Goal: Go to known website: Access a specific website the user already knows

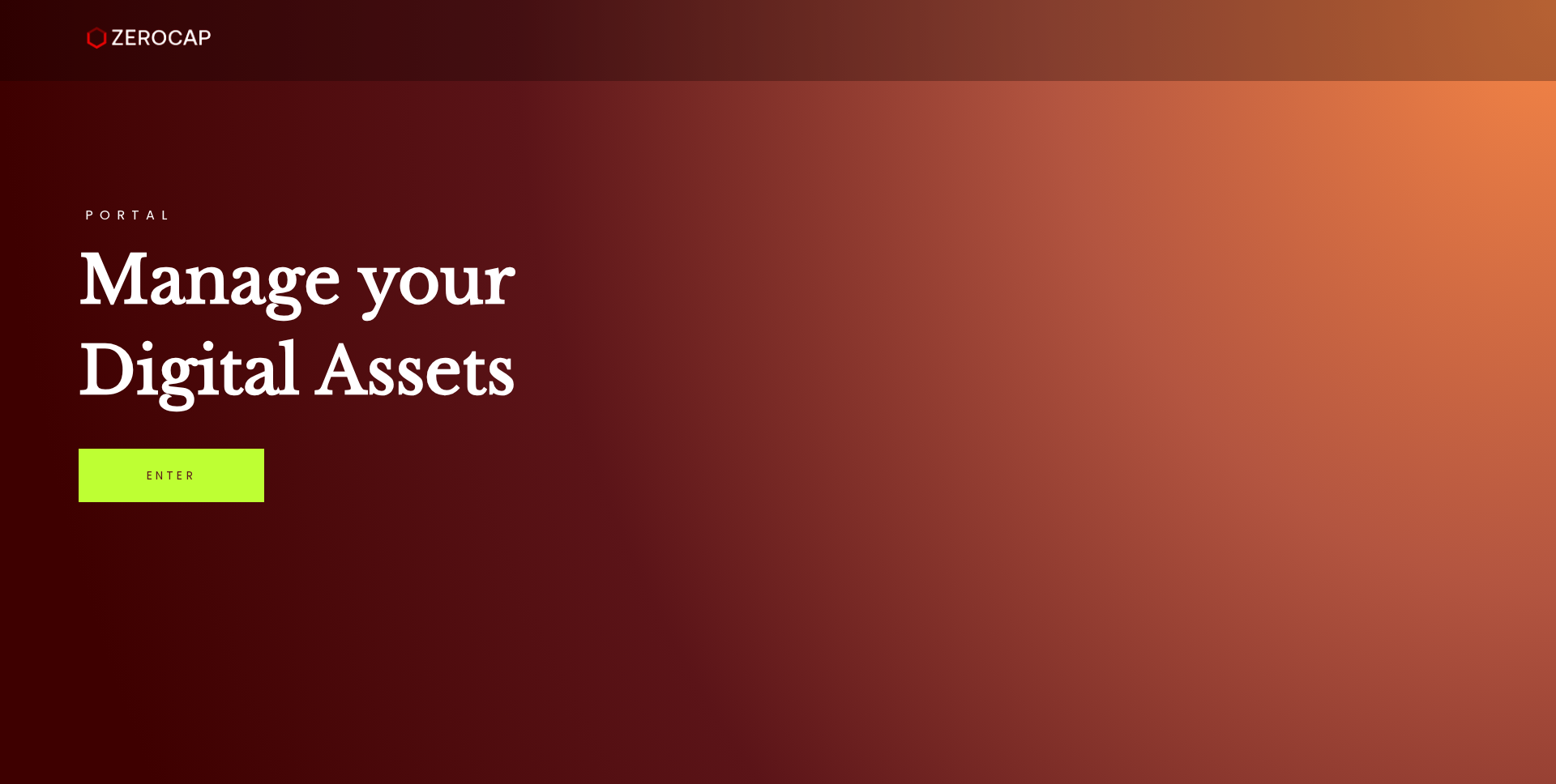
click at [180, 492] on link "Enter" at bounding box center [171, 476] width 186 height 54
